Goal: Transaction & Acquisition: Purchase product/service

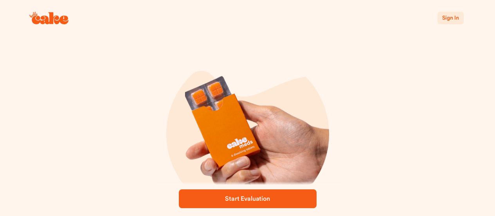
click at [451, 18] on span "Sign In" at bounding box center [450, 17] width 16 height 5
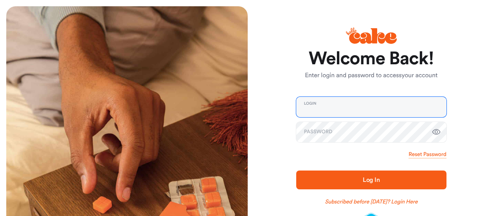
click at [360, 108] on input "email" at bounding box center [371, 107] width 150 height 20
type input "**********"
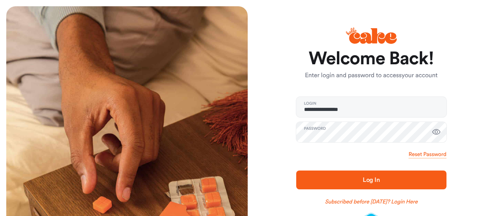
click at [371, 178] on span "Log In" at bounding box center [371, 179] width 17 height 6
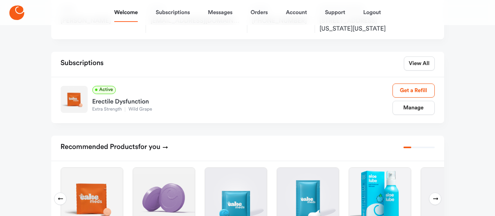
scroll to position [117, 0]
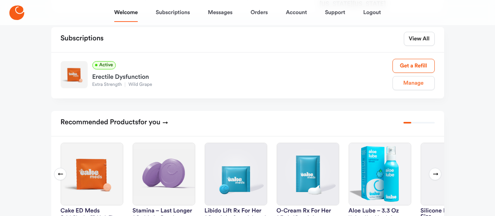
click at [415, 81] on link "Manage" at bounding box center [413, 83] width 42 height 14
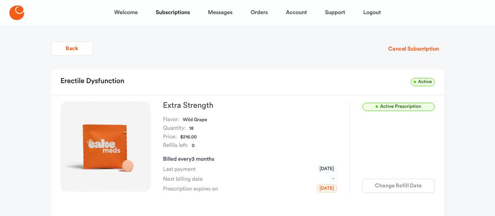
click at [401, 186] on div "Change Refill Date" at bounding box center [398, 185] width 72 height 14
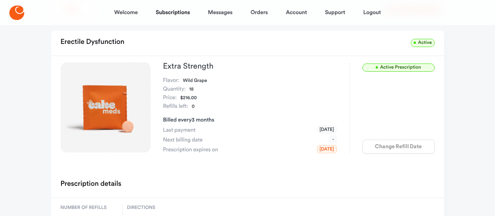
scroll to position [78, 0]
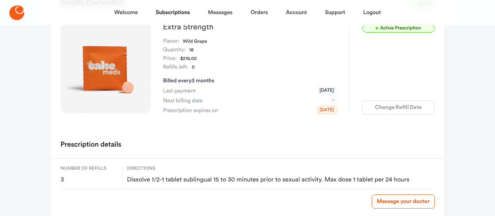
click at [323, 111] on span "Jan 03, 2026" at bounding box center [327, 110] width 20 height 8
click at [316, 128] on div "Active Prescription Extra Strength Flavor: Wild Grape Quantity: 18 Price: $216.…" at bounding box center [247, 75] width 393 height 116
click at [402, 104] on div "Change Refill Date" at bounding box center [398, 107] width 72 height 14
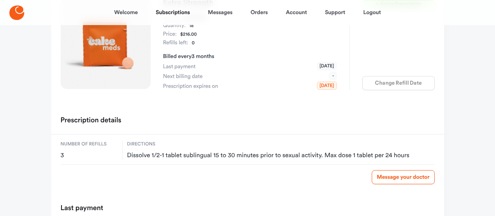
scroll to position [188, 0]
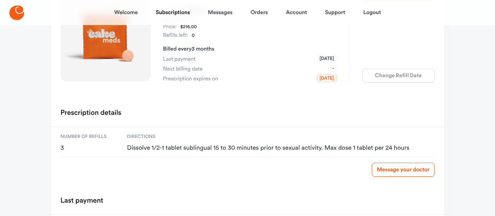
click at [119, 144] on div "Number of refills 3 Directions Dissolve 1/2-1 tablet sublingual 15 to 30 minute…" at bounding box center [248, 158] width 374 height 50
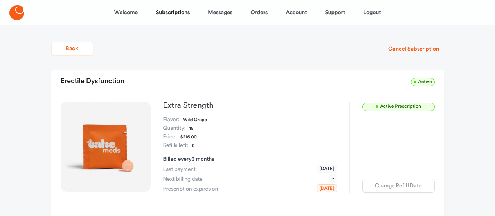
scroll to position [39, 0]
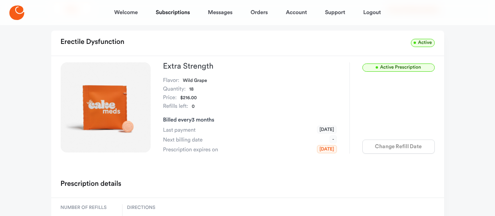
click at [321, 149] on span "Jan 03, 2026" at bounding box center [327, 149] width 20 height 8
click at [394, 70] on span "Active Prescription" at bounding box center [398, 67] width 72 height 8
click at [184, 13] on link "Subscriptions" at bounding box center [173, 12] width 34 height 19
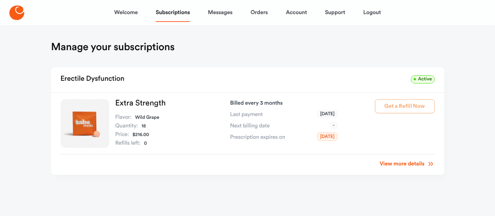
click at [410, 164] on link "View more details" at bounding box center [407, 164] width 55 height 8
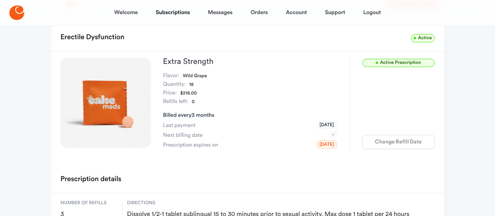
scroll to position [78, 0]
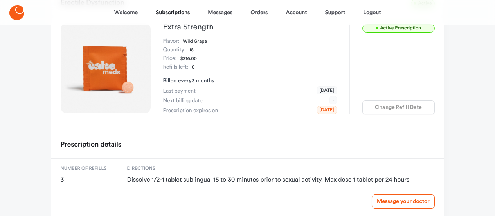
click at [387, 101] on div "Change Refill Date" at bounding box center [398, 107] width 72 height 14
click at [317, 112] on span "Jan 03, 2026" at bounding box center [327, 110] width 20 height 8
drag, startPoint x: 326, startPoint y: 89, endPoint x: 331, endPoint y: 108, distance: 19.5
click at [326, 89] on span "Oct 03, 2025" at bounding box center [327, 90] width 20 height 8
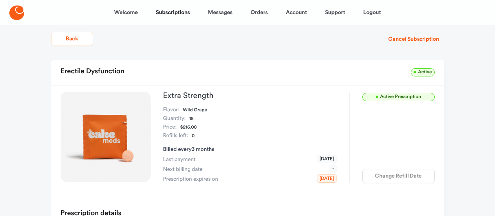
scroll to position [0, 0]
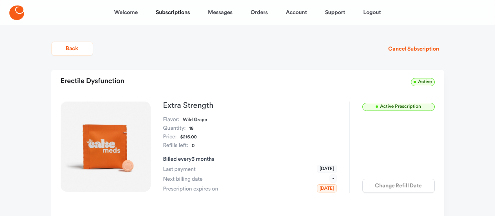
click at [416, 104] on span "Active Prescription" at bounding box center [398, 107] width 72 height 8
click at [417, 50] on button "Cancel Subscription" at bounding box center [413, 49] width 61 height 14
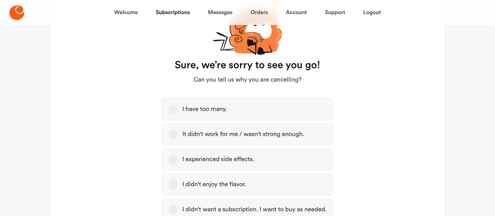
scroll to position [39, 0]
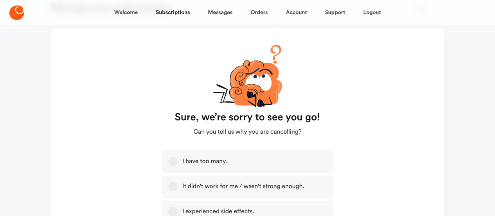
click at [174, 166] on label "I have too many." at bounding box center [248, 161] width 172 height 22
click at [174, 166] on button "I have too many." at bounding box center [172, 161] width 9 height 9
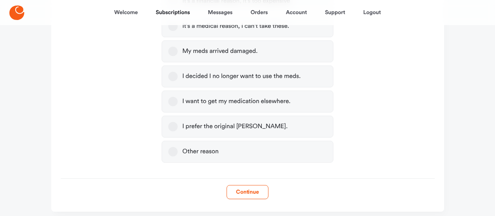
scroll to position [351, 0]
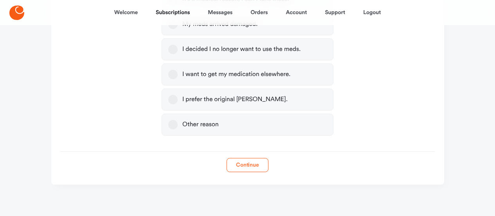
click at [248, 165] on button "Continue" at bounding box center [248, 165] width 42 height 14
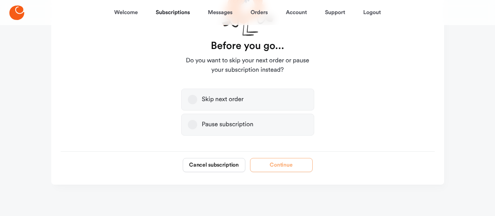
click at [186, 121] on label "Pause subscription" at bounding box center [247, 124] width 133 height 22
click at [188, 121] on button "Pause subscription" at bounding box center [192, 124] width 9 height 9
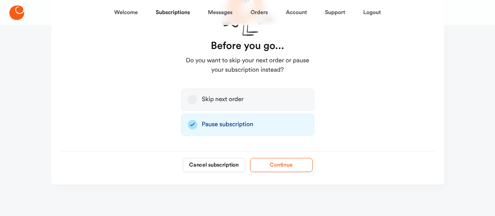
click at [289, 164] on button "Continue" at bounding box center [281, 165] width 63 height 14
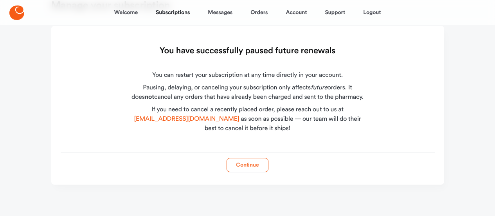
click at [248, 164] on button "Continue" at bounding box center [248, 165] width 42 height 14
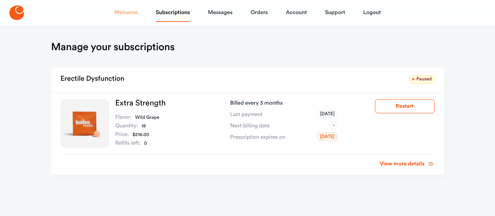
click at [128, 13] on link "Welcome" at bounding box center [125, 12] width 23 height 19
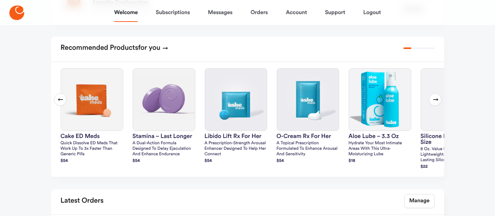
scroll to position [196, 0]
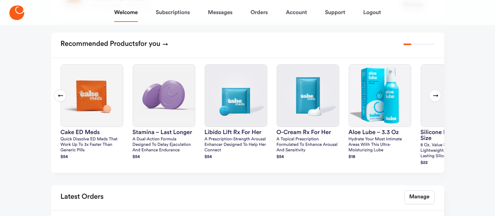
click at [436, 97] on icon at bounding box center [435, 95] width 6 height 6
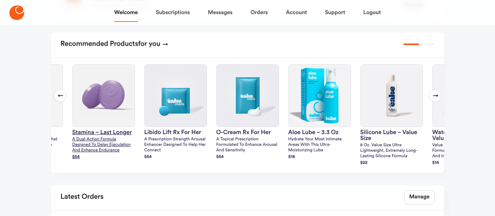
click at [99, 133] on h3 "Stamina – Last Longer" at bounding box center [103, 132] width 63 height 6
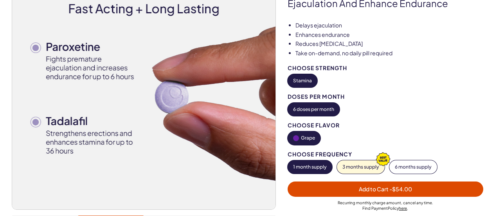
scroll to position [117, 0]
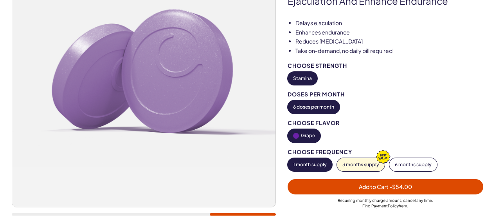
click at [315, 162] on button "1 month supply" at bounding box center [310, 164] width 45 height 13
click at [310, 161] on button "1 month supply" at bounding box center [310, 164] width 45 height 13
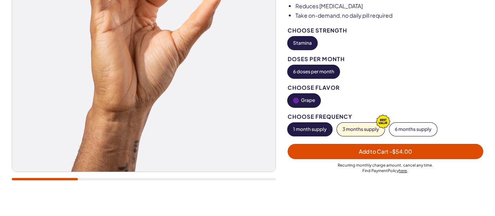
scroll to position [157, 0]
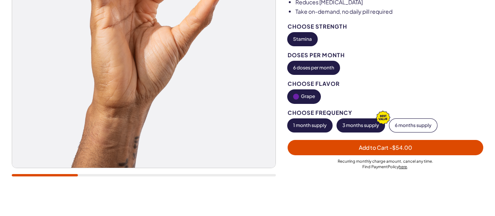
click at [358, 126] on button "3 months supply" at bounding box center [361, 125] width 48 height 13
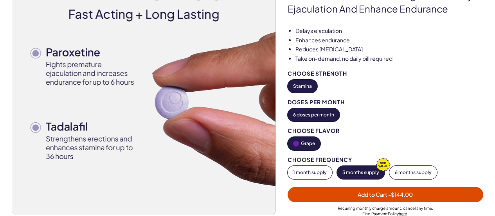
scroll to position [78, 0]
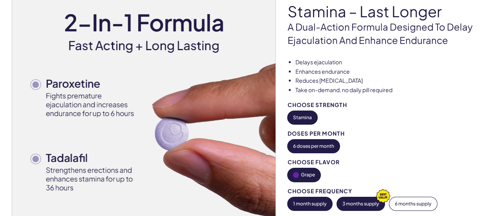
click at [313, 202] on button "1 month supply" at bounding box center [310, 203] width 45 height 13
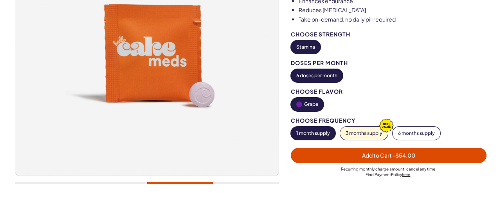
scroll to position [196, 0]
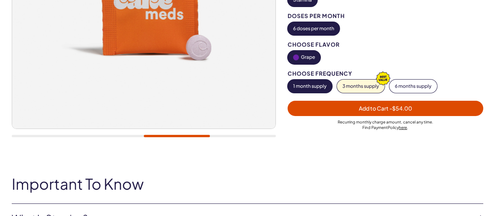
click at [382, 110] on span "Add to Cart - $54.00" at bounding box center [385, 107] width 53 height 7
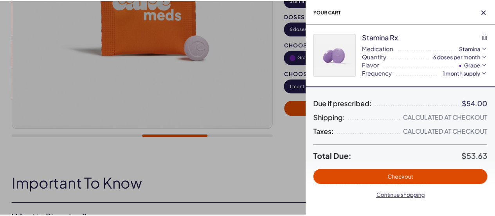
scroll to position [0, 0]
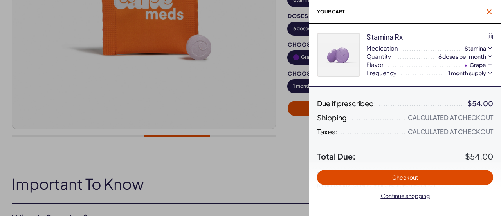
click at [490, 10] on icon "button" at bounding box center [489, 11] width 5 height 5
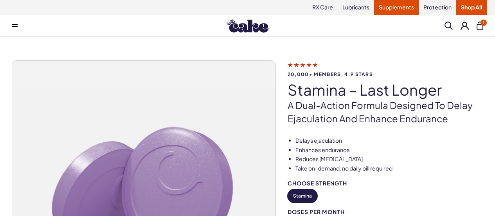
click at [405, 11] on link "Supplements" at bounding box center [396, 7] width 45 height 15
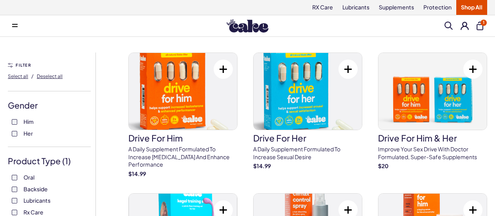
click at [448, 24] on span at bounding box center [449, 26] width 8 height 8
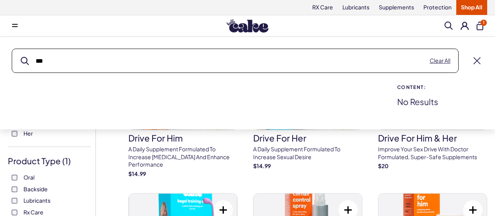
type input "***"
click at [21, 57] on button "submit" at bounding box center [25, 61] width 8 height 8
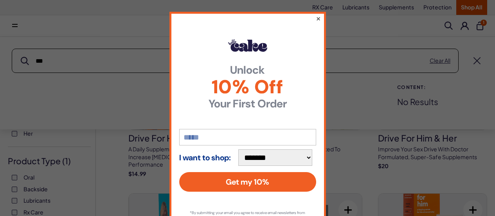
click at [315, 18] on button "×" at bounding box center [317, 18] width 5 height 9
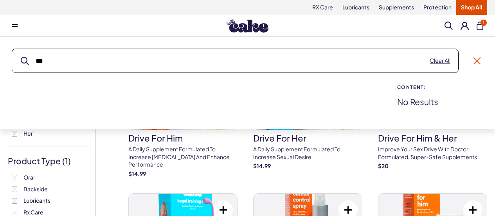
click at [477, 61] on link at bounding box center [476, 60] width 7 height 7
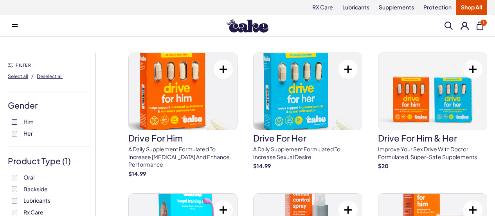
click at [472, 9] on link "Shop All" at bounding box center [471, 7] width 31 height 15
